Goal: Task Accomplishment & Management: Manage account settings

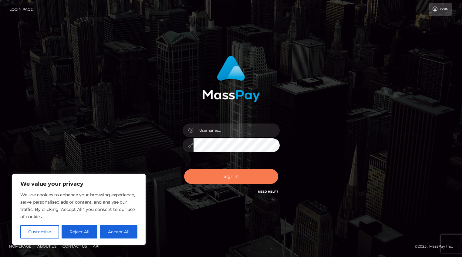
click at [216, 176] on button "Sign in" at bounding box center [231, 176] width 94 height 15
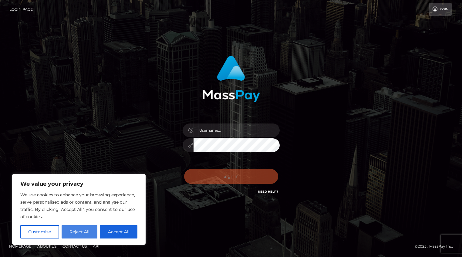
click at [80, 228] on button "Reject All" at bounding box center [80, 231] width 36 height 13
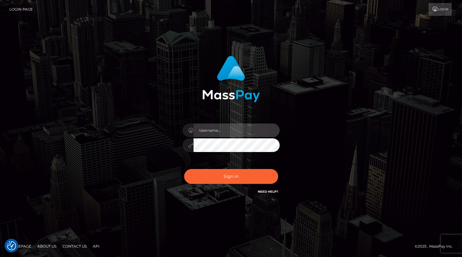
click at [218, 133] on input "text" at bounding box center [237, 131] width 86 height 14
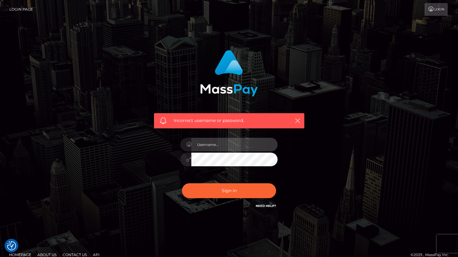
click at [245, 145] on input "text" at bounding box center [234, 145] width 86 height 14
type input "[EMAIL_ADDRESS][DOMAIN_NAME]"
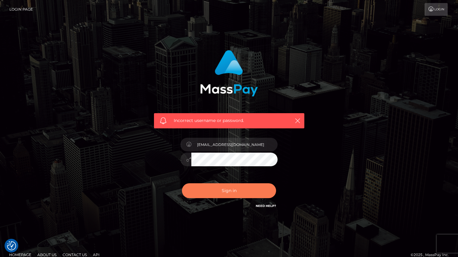
click at [229, 197] on button "Sign in" at bounding box center [229, 190] width 94 height 15
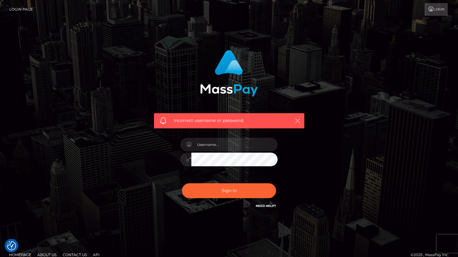
click at [296, 120] on icon "button" at bounding box center [298, 121] width 6 height 6
click at [207, 143] on input "text" at bounding box center [234, 145] width 86 height 14
type input "[EMAIL_ADDRESS][DOMAIN_NAME]"
click at [170, 156] on div "Incorrect username or password. ivypox@gmail.com" at bounding box center [228, 130] width 159 height 169
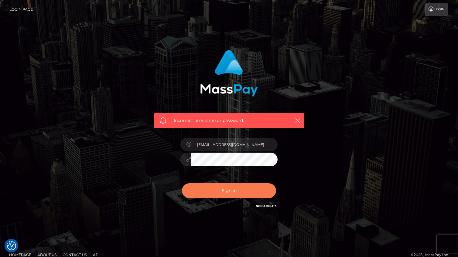
click at [205, 196] on button "Sign in" at bounding box center [229, 190] width 94 height 15
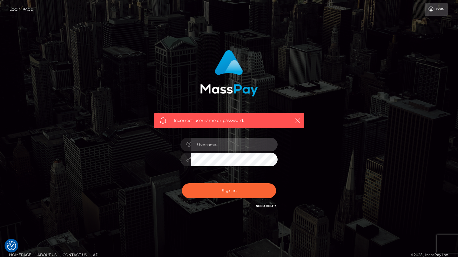
click at [218, 143] on input "text" at bounding box center [234, 145] width 86 height 14
type input "ivypox@gmail.com"
click at [163, 158] on div "Incorrect username or password. ivypox@gmail.com" at bounding box center [228, 130] width 159 height 169
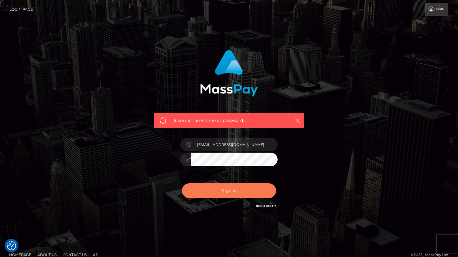
click at [199, 190] on button "Sign in" at bounding box center [229, 190] width 94 height 15
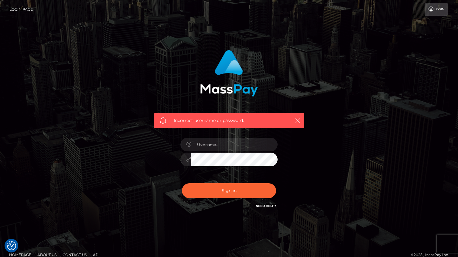
click at [262, 205] on link "Need Help?" at bounding box center [266, 206] width 20 height 4
click at [206, 143] on input "text" at bounding box center [234, 145] width 86 height 14
type input "[EMAIL_ADDRESS][DOMAIN_NAME]"
click at [171, 157] on div "Incorrect username or password. [EMAIL_ADDRESS][DOMAIN_NAME]" at bounding box center [228, 130] width 159 height 169
click at [437, 9] on link "Login" at bounding box center [435, 9] width 23 height 13
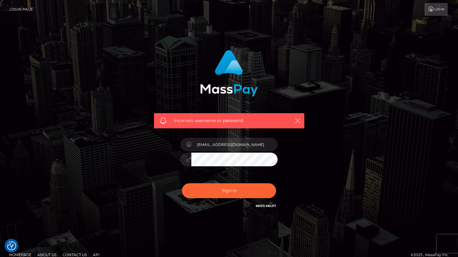
click at [182, 183] on button "Sign in" at bounding box center [229, 190] width 94 height 15
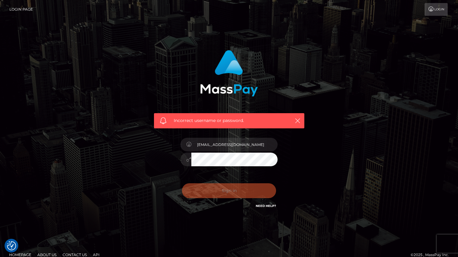
click at [165, 173] on div "Incorrect username or password. [EMAIL_ADDRESS][DOMAIN_NAME]" at bounding box center [228, 130] width 159 height 169
click at [299, 121] on icon "button" at bounding box center [298, 121] width 6 height 6
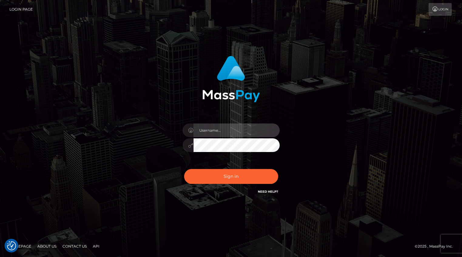
drag, startPoint x: 226, startPoint y: 134, endPoint x: 222, endPoint y: 137, distance: 5.0
click at [226, 134] on input "text" at bounding box center [237, 131] width 86 height 14
type input "[EMAIL_ADDRESS][DOMAIN_NAME]"
click at [162, 141] on div "ivypox@gmail.com Sign in" at bounding box center [231, 125] width 159 height 148
click at [184, 169] on button "Sign in" at bounding box center [231, 176] width 94 height 15
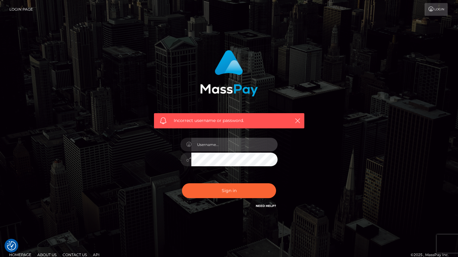
click at [214, 142] on input "text" at bounding box center [234, 145] width 86 height 14
type input "[EMAIL_ADDRESS][DOMAIN_NAME]"
click at [158, 158] on div "Incorrect username or password. [EMAIL_ADDRESS][DOMAIN_NAME]" at bounding box center [228, 130] width 159 height 169
click at [182, 183] on button "Sign in" at bounding box center [229, 190] width 94 height 15
click at [215, 142] on input "text" at bounding box center [234, 145] width 86 height 14
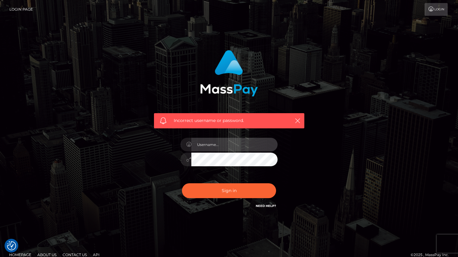
type input "[EMAIL_ADDRESS][DOMAIN_NAME]"
click at [169, 161] on div "Incorrect username or password. ivypox@gmail.com" at bounding box center [228, 130] width 159 height 169
click at [182, 183] on button "Sign in" at bounding box center [229, 190] width 94 height 15
